Goal: Task Accomplishment & Management: Manage account settings

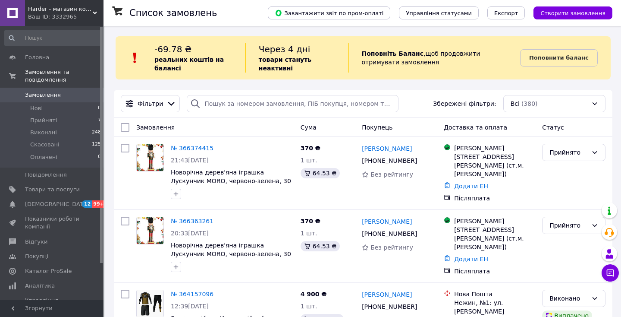
click at [46, 18] on div "Ваш ID: 3332965" at bounding box center [66, 17] width 76 height 8
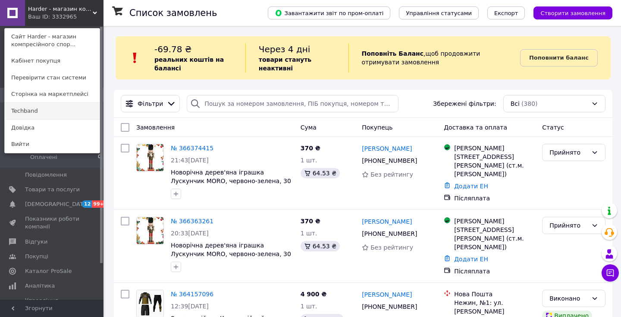
click at [53, 103] on link "Techband" at bounding box center [52, 111] width 95 height 16
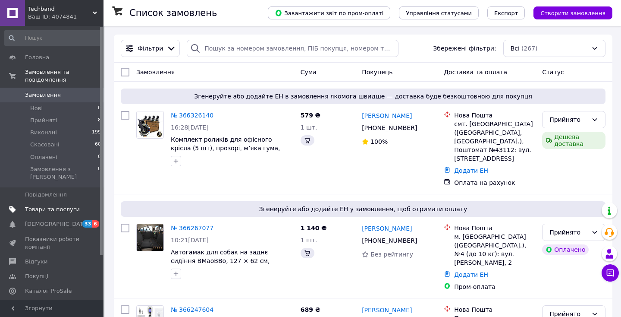
click at [60, 205] on span "Товари та послуги" at bounding box center [52, 209] width 55 height 8
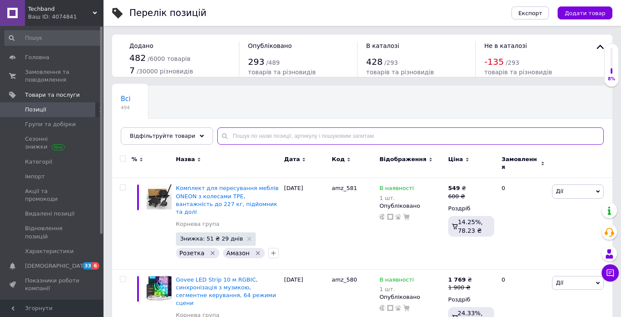
click at [283, 135] on input "text" at bounding box center [411, 135] width 387 height 17
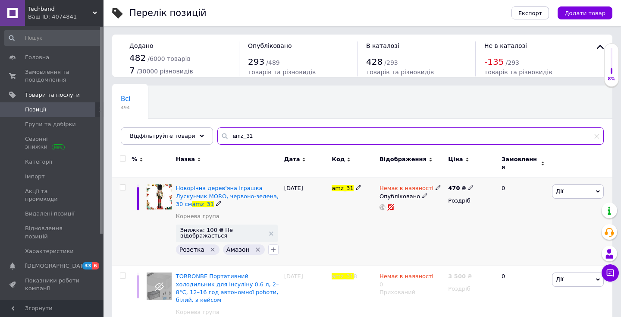
type input "amz_31"
click at [436, 185] on use at bounding box center [438, 187] width 5 height 5
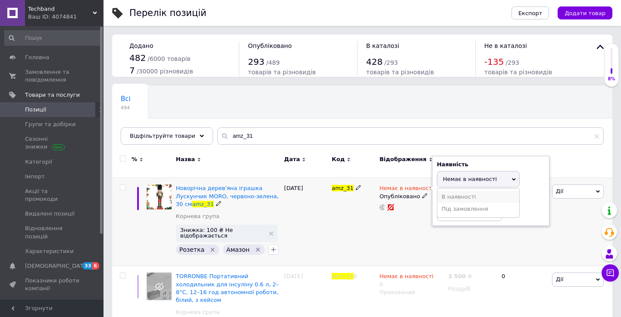
click at [444, 191] on li "В наявності" at bounding box center [479, 197] width 82 height 12
click at [450, 204] on input at bounding box center [470, 212] width 66 height 17
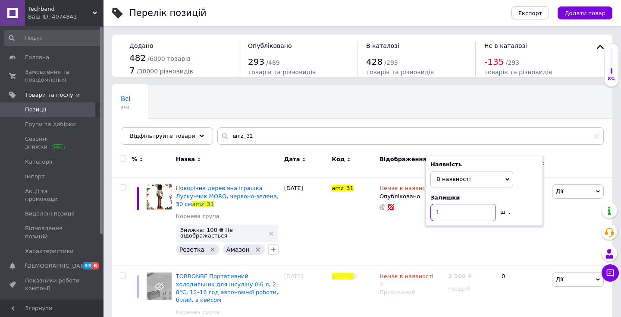
type input "1"
click at [416, 109] on div "Всі 494 Ok Відфільтровано... Зберегти" at bounding box center [362, 119] width 501 height 71
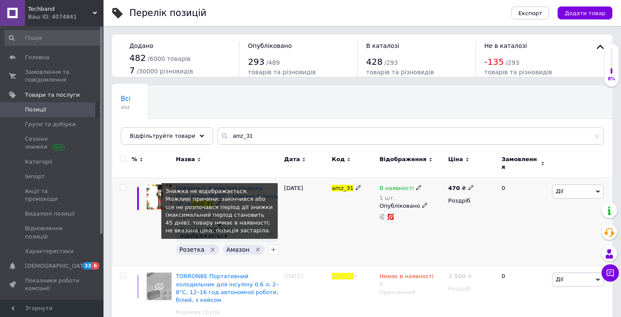
click at [240, 227] on span "Знижка: 100 ₴ Не відображається" at bounding box center [222, 232] width 85 height 11
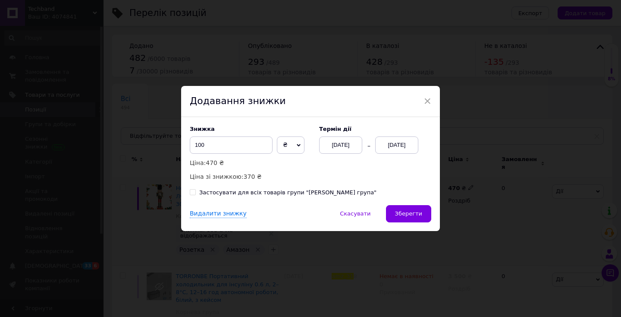
click at [400, 141] on div "12.10.2025" at bounding box center [396, 144] width 43 height 17
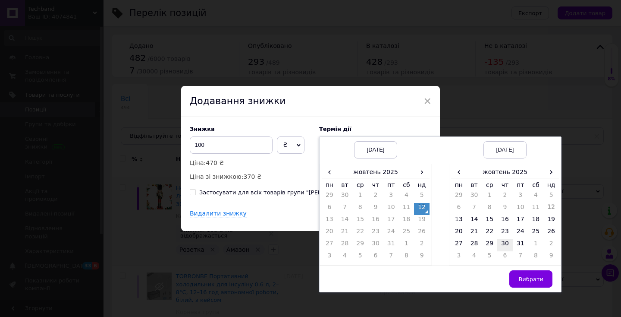
click at [504, 241] on td "30" at bounding box center [506, 245] width 16 height 12
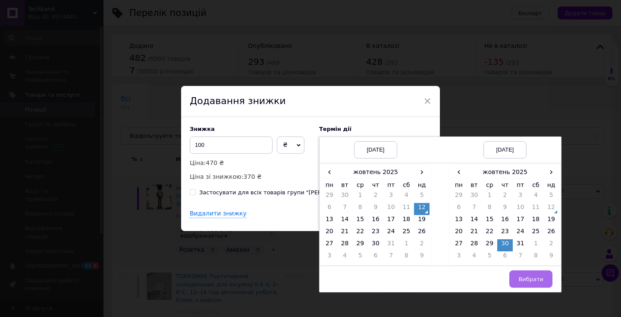
click at [530, 274] on button "Вибрати" at bounding box center [531, 278] width 43 height 17
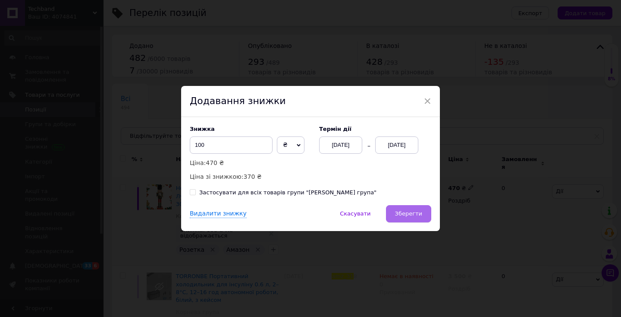
click at [404, 210] on span "Зберегти" at bounding box center [408, 213] width 27 height 6
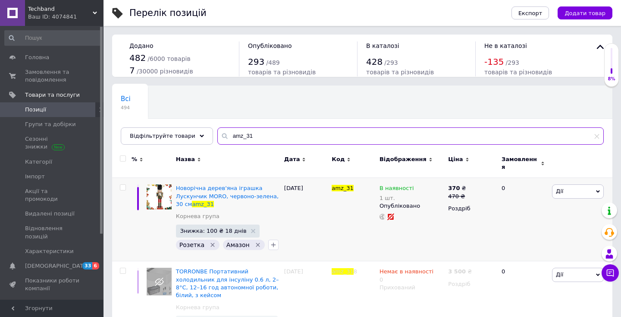
click at [218, 135] on input "amz_31" at bounding box center [411, 135] width 387 height 17
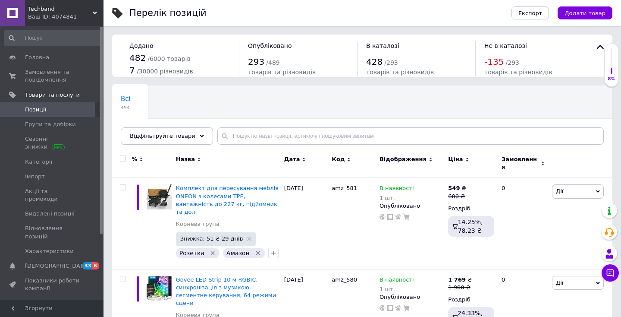
click at [152, 130] on div "Відфільтруйте товари" at bounding box center [167, 135] width 92 height 17
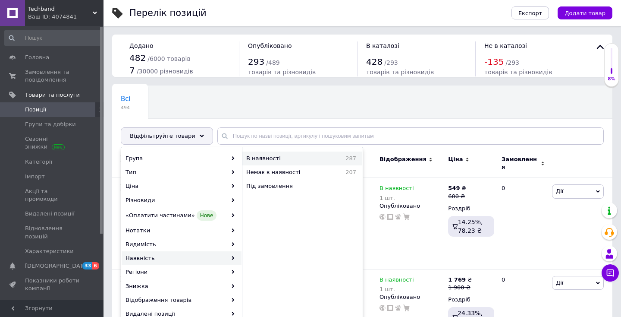
click at [270, 161] on div "В наявності 287" at bounding box center [303, 158] width 120 height 14
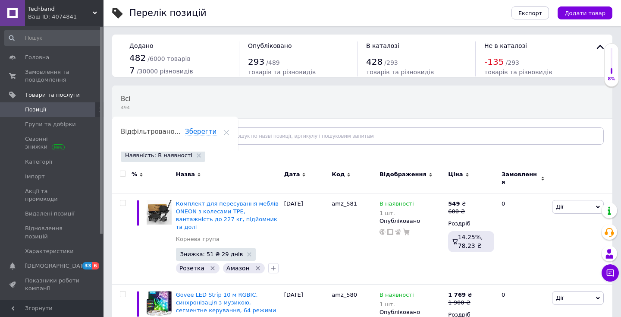
click at [185, 132] on div "Відфільтруйте товари" at bounding box center [167, 135] width 92 height 17
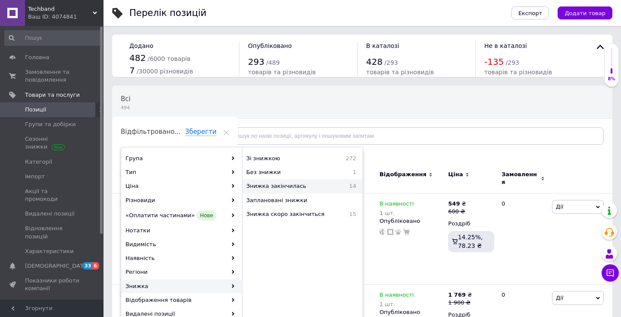
click at [284, 185] on span "Знижка закінчилась" at bounding box center [292, 186] width 92 height 8
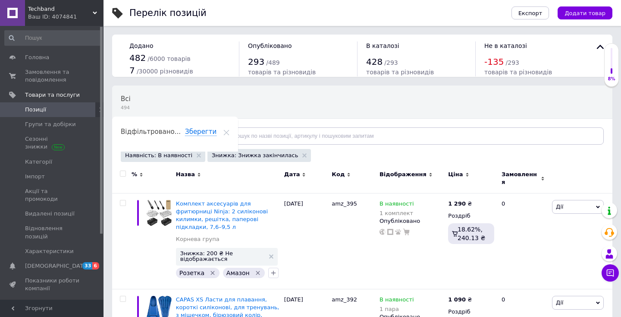
click at [123, 171] on input "checkbox" at bounding box center [123, 174] width 6 height 6
checkbox input "true"
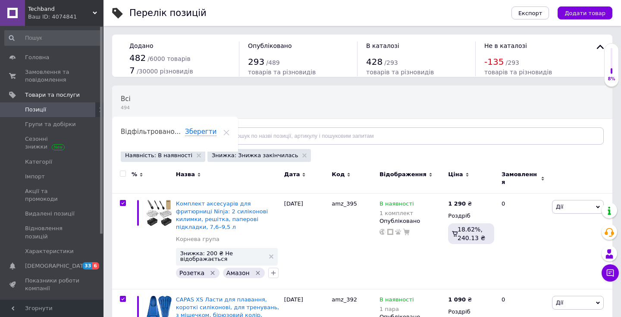
checkbox input "true"
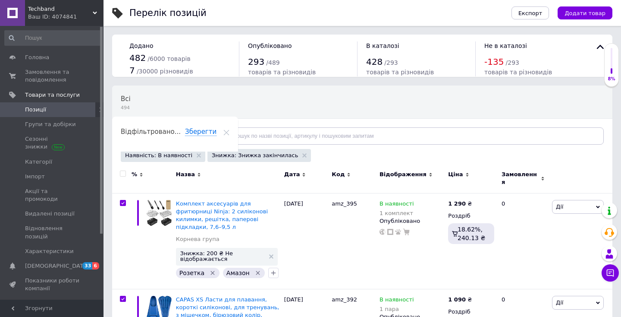
checkbox input "true"
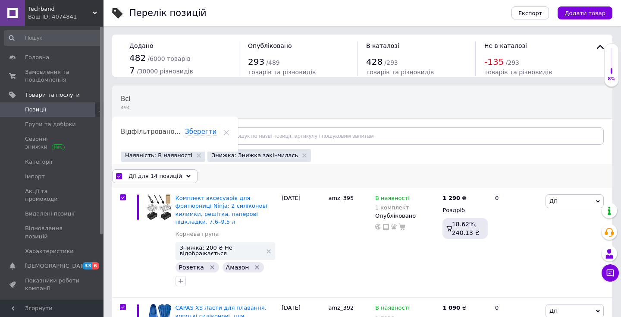
click at [157, 175] on span "Дії для 14 позицій" at bounding box center [156, 176] width 54 height 8
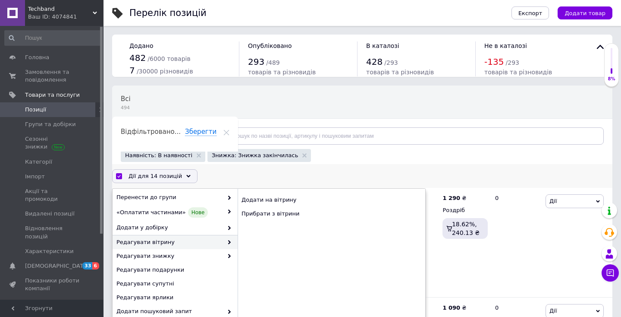
scroll to position [43, 0]
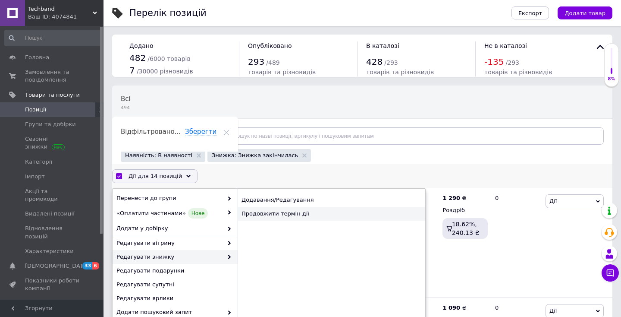
click at [280, 211] on div "Продовжити термін дії" at bounding box center [332, 214] width 188 height 14
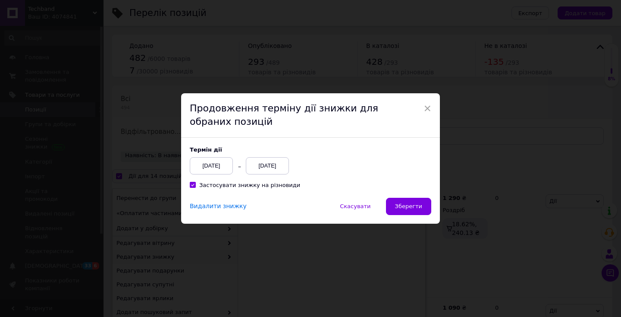
click at [270, 158] on div "[DATE]" at bounding box center [267, 165] width 43 height 17
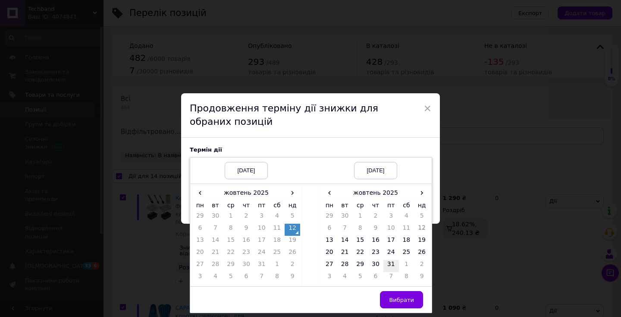
click at [386, 260] on td "31" at bounding box center [392, 266] width 16 height 12
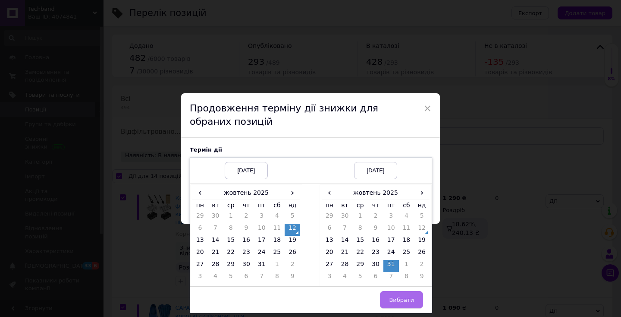
click at [399, 291] on button "Вибрати" at bounding box center [401, 299] width 43 height 17
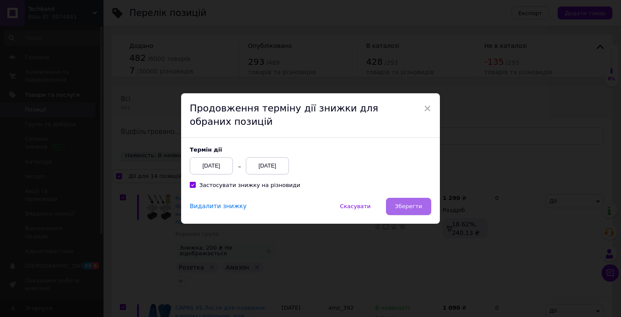
click at [405, 203] on span "Зберегти" at bounding box center [408, 206] width 27 height 6
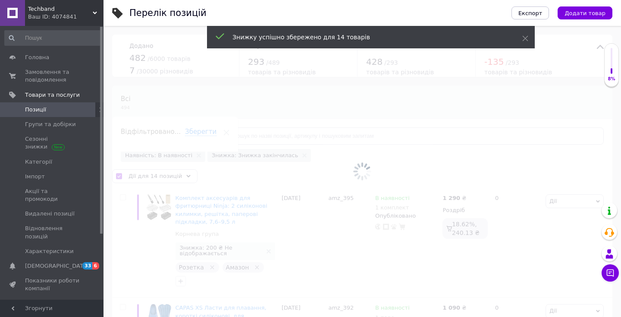
checkbox input "false"
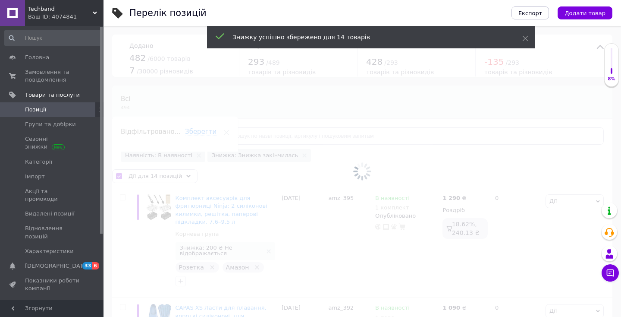
checkbox input "false"
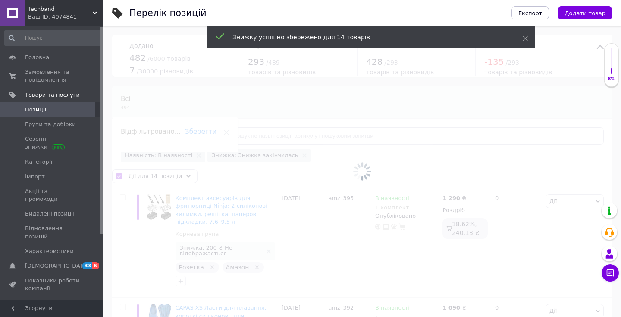
checkbox input "false"
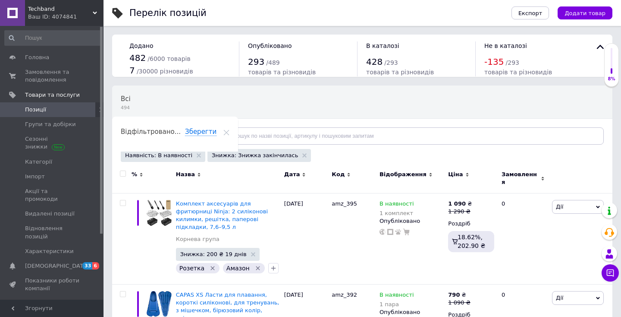
click at [70, 11] on span "Techband" at bounding box center [60, 9] width 65 height 8
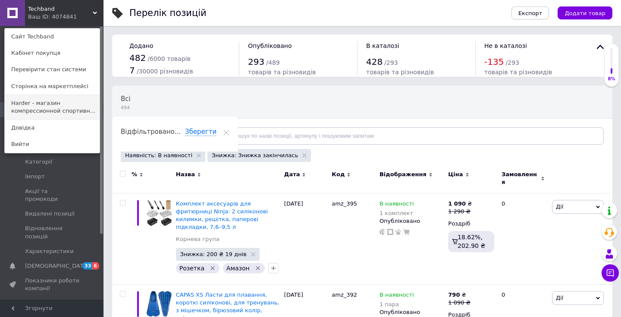
click at [48, 105] on link "Harder - магазин компрессионной спортивн..." at bounding box center [52, 107] width 95 height 24
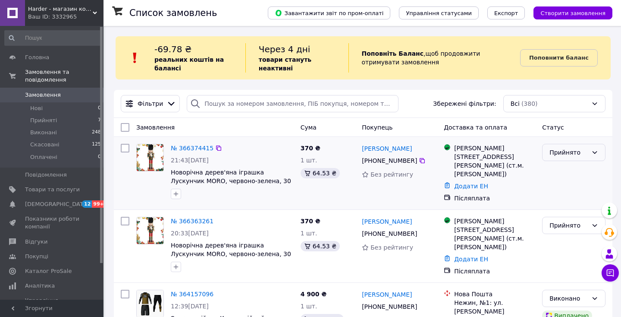
click at [587, 144] on div "Прийнято" at bounding box center [573, 152] width 63 height 17
click at [570, 164] on li "Скасовано" at bounding box center [574, 170] width 63 height 16
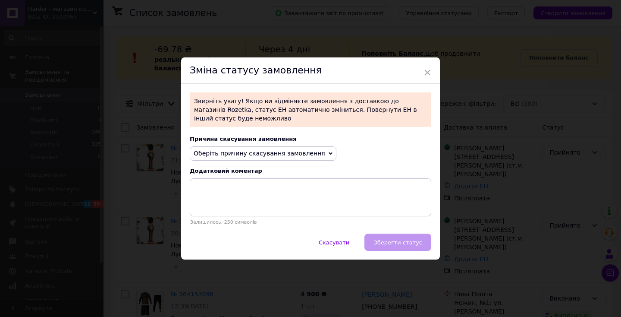
click at [267, 146] on span "Оберіть причину скасування замовлення" at bounding box center [263, 153] width 147 height 15
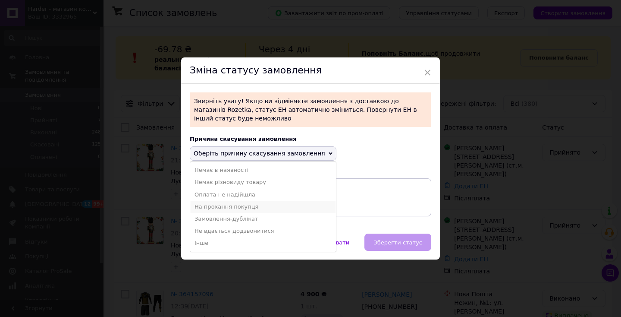
click at [240, 201] on li "На прохання покупця" at bounding box center [263, 207] width 146 height 12
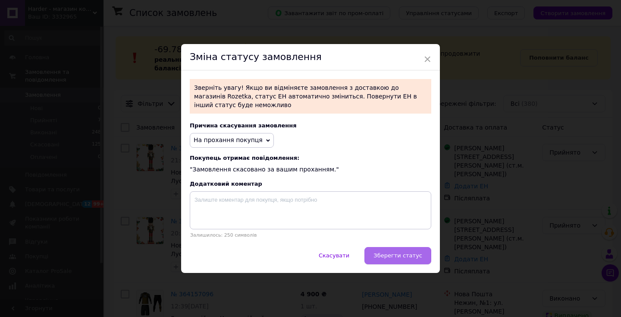
click at [395, 247] on button "Зберегти статус" at bounding box center [398, 255] width 67 height 17
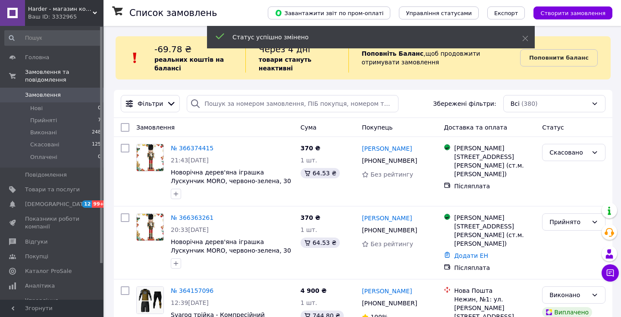
click at [577, 217] on div "Прийнято" at bounding box center [569, 221] width 38 height 9
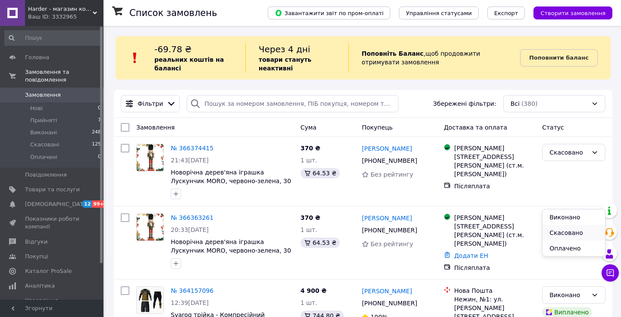
click at [555, 233] on li "Скасовано" at bounding box center [574, 233] width 63 height 16
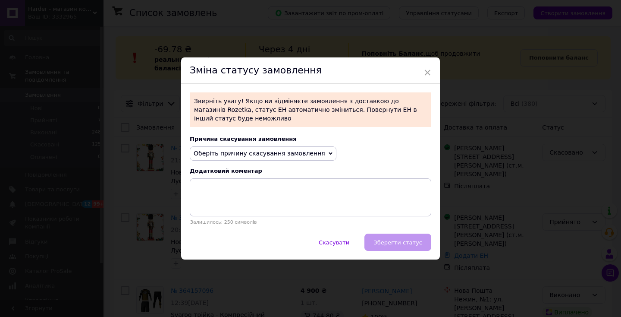
click at [294, 150] on span "Оберіть причину скасування замовлення" at bounding box center [260, 153] width 132 height 7
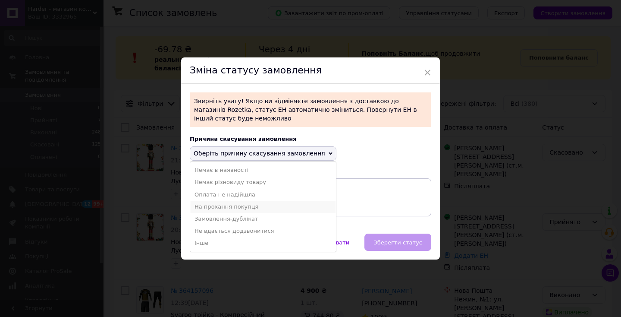
click at [252, 201] on li "На прохання покупця" at bounding box center [263, 207] width 146 height 12
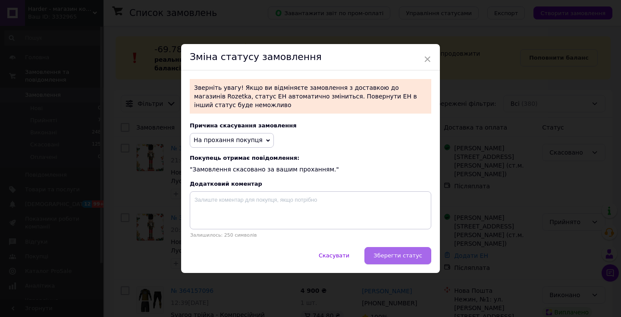
click at [393, 252] on span "Зберегти статус" at bounding box center [398, 255] width 49 height 6
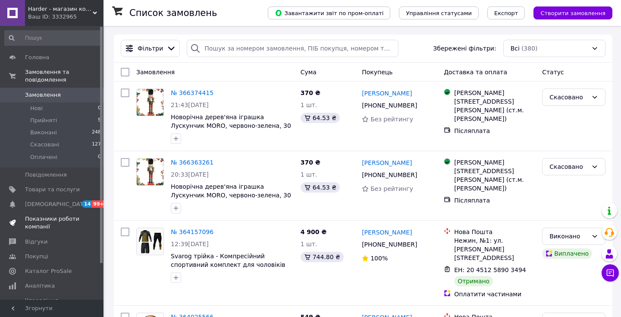
click at [49, 215] on span "Показники роботи компанії" at bounding box center [52, 223] width 55 height 16
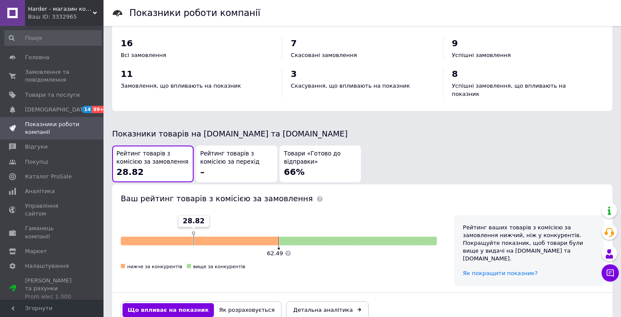
scroll to position [402, 0]
click at [297, 166] on div "66%" at bounding box center [294, 172] width 21 height 12
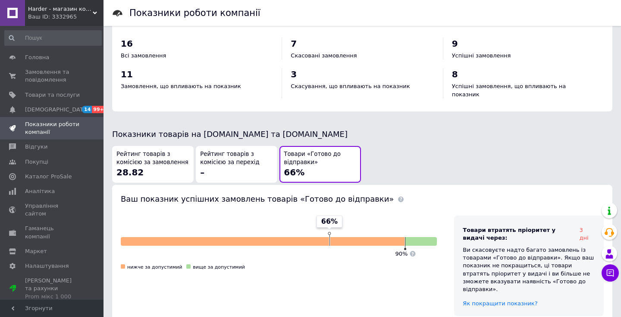
click at [173, 150] on div "Рейтинг товарів з комісією за замовлення 28.82" at bounding box center [153, 164] width 73 height 28
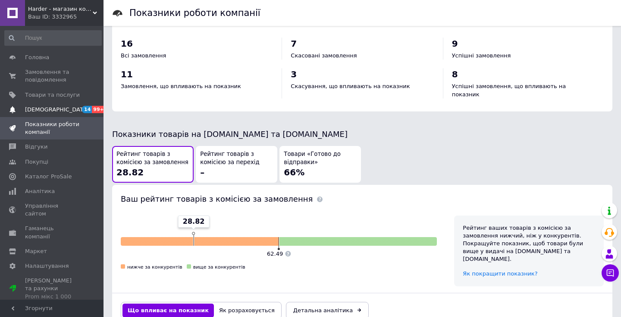
click at [35, 102] on link "Сповіщення 14 99+" at bounding box center [53, 109] width 106 height 15
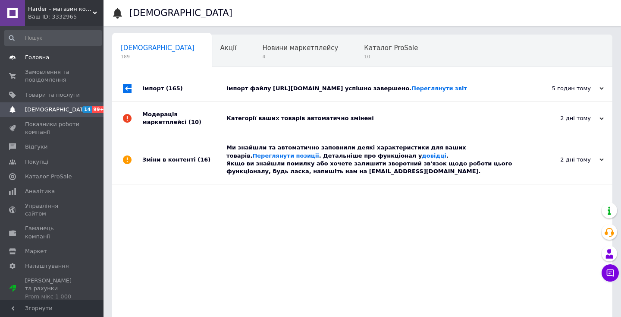
click at [58, 59] on span "Головна" at bounding box center [52, 58] width 55 height 8
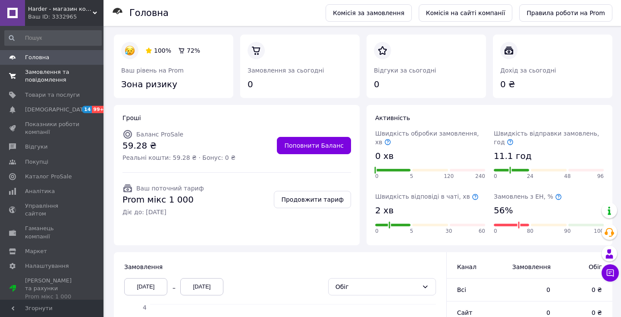
click at [62, 82] on link "Замовлення та повідомлення 0 0" at bounding box center [53, 76] width 106 height 22
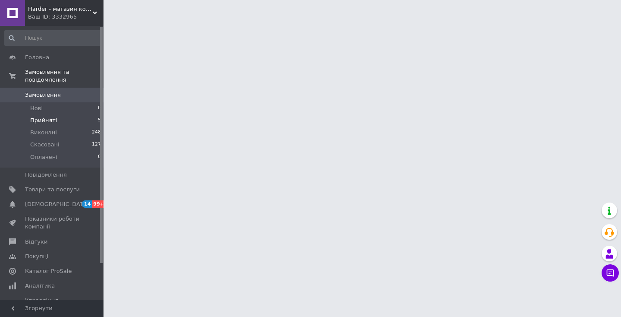
click at [57, 114] on li "Прийняті 5" at bounding box center [53, 120] width 106 height 12
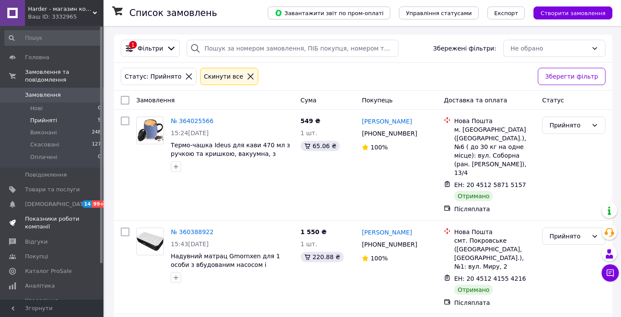
click at [45, 215] on span "Показники роботи компанії" at bounding box center [52, 223] width 55 height 16
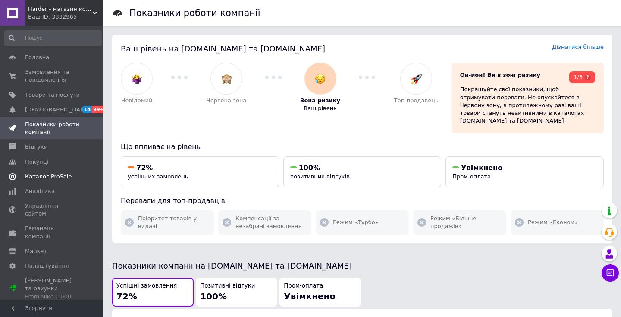
click at [62, 169] on link "Каталог ProSale" at bounding box center [53, 176] width 106 height 15
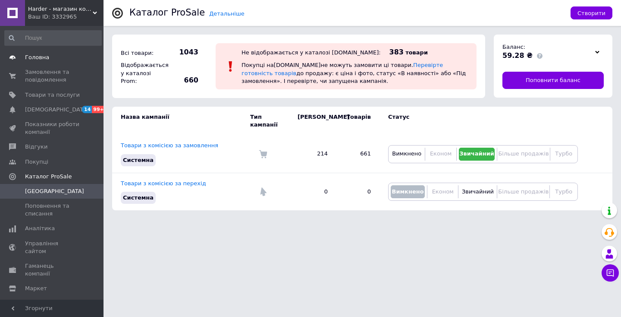
click at [43, 55] on span "Головна" at bounding box center [37, 58] width 24 height 8
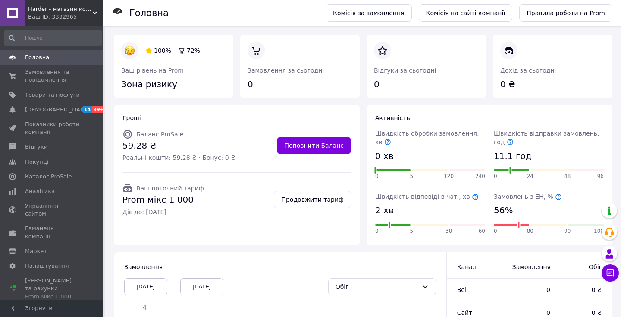
click at [65, 15] on div "Ваш ID: 3332965" at bounding box center [66, 17] width 76 height 8
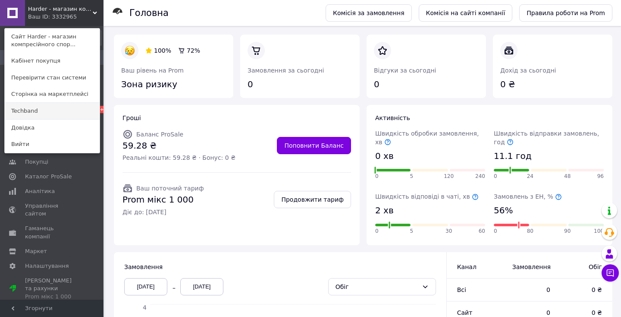
click at [41, 105] on link "Techband" at bounding box center [52, 111] width 95 height 16
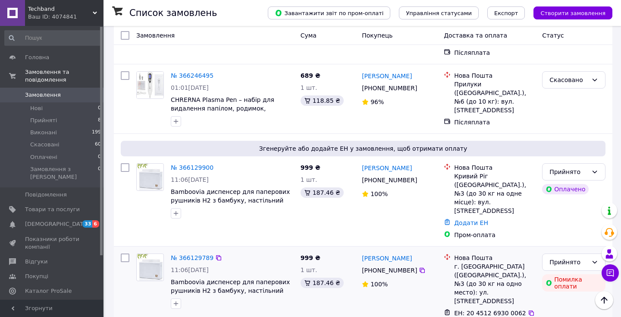
scroll to position [387, 0]
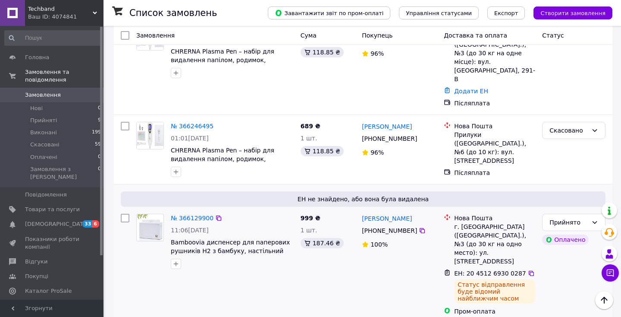
scroll to position [340, 0]
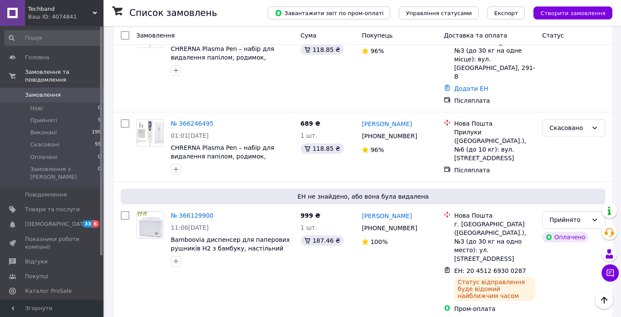
click at [558, 233] on li "Скасовано" at bounding box center [574, 237] width 63 height 16
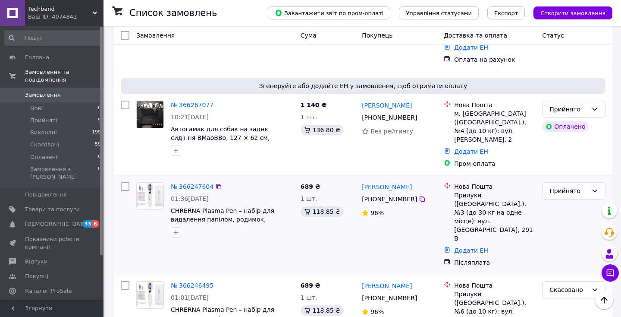
scroll to position [177, 0]
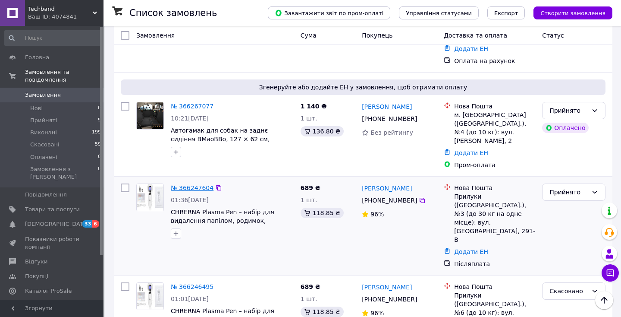
click at [189, 184] on link "№ 366247604" at bounding box center [192, 187] width 43 height 7
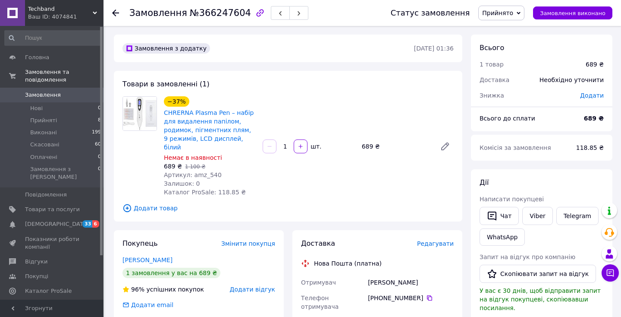
click at [122, 13] on div at bounding box center [120, 13] width 17 height 26
click at [115, 13] on use at bounding box center [115, 12] width 7 height 7
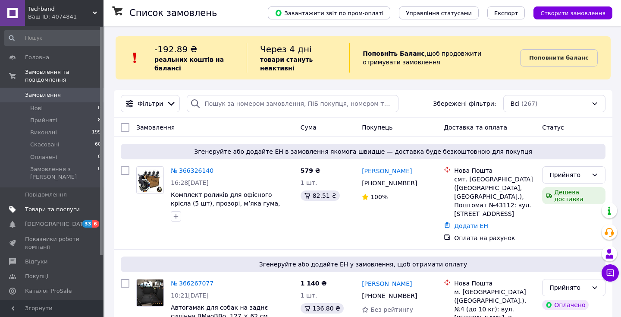
click at [49, 205] on span "Товари та послуги" at bounding box center [52, 209] width 55 height 8
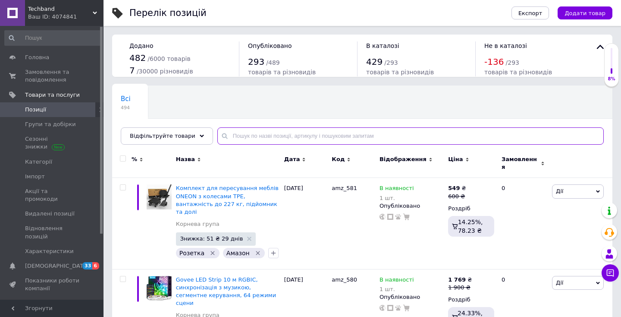
click at [295, 139] on input "text" at bounding box center [411, 135] width 387 height 17
paste input "amz_443"
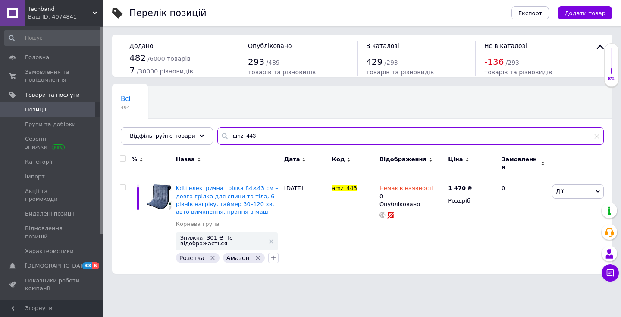
click at [222, 135] on input "amz_443" at bounding box center [411, 135] width 387 height 17
paste input "10"
type input "amz_410"
